Goal: Find contact information: Find contact information

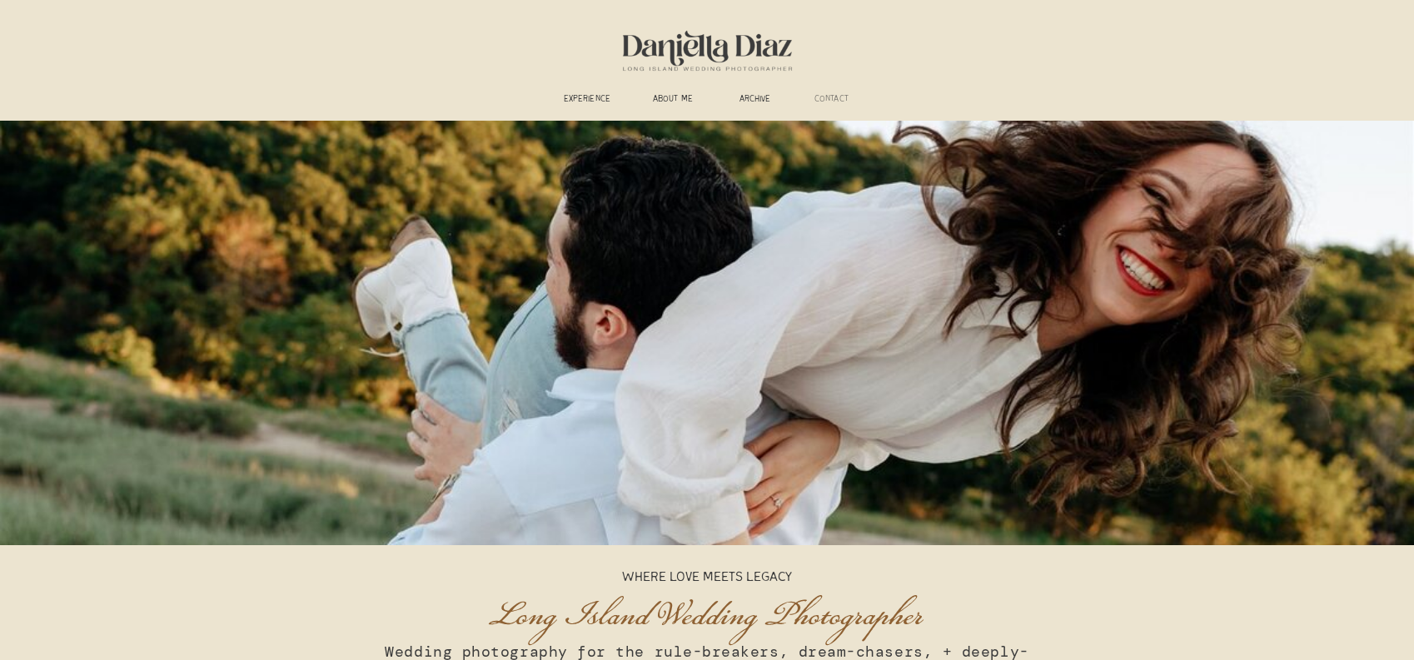
click at [843, 102] on h3 "CONTACT" at bounding box center [831, 100] width 52 height 12
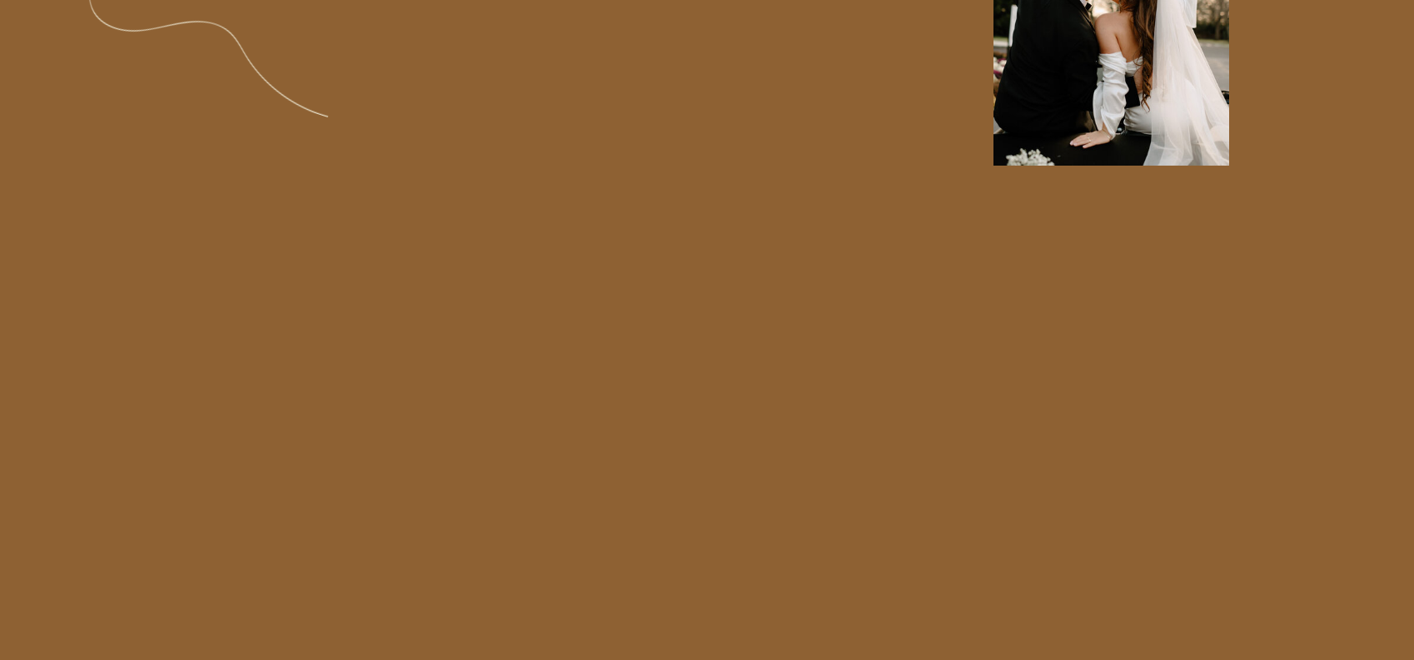
scroll to position [1916, 0]
